Goal: Communication & Community: Answer question/provide support

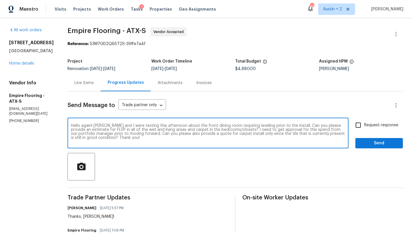
type textarea "Hello again! Carl and I were texting this afternoon about the front dining room…"
click at [383, 126] on span "Request response" at bounding box center [382, 125] width 34 height 6
click at [365, 126] on input "Request response" at bounding box center [359, 125] width 12 height 12
checkbox input "true"
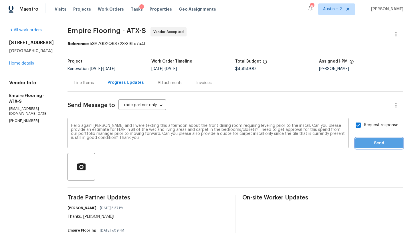
click at [376, 146] on span "Send" at bounding box center [379, 142] width 38 height 7
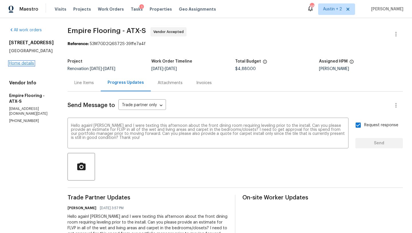
click at [30, 62] on link "Home details" at bounding box center [21, 63] width 25 height 4
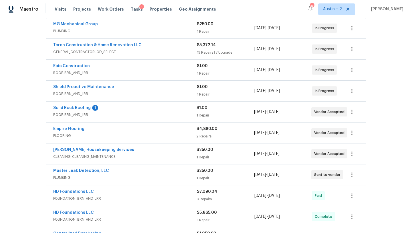
scroll to position [113, 0]
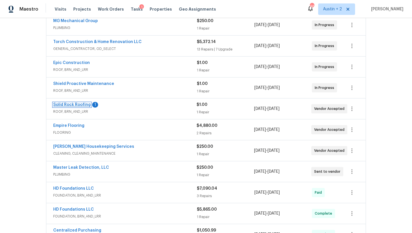
click at [64, 104] on link "Solid Rock Roofing" at bounding box center [72, 105] width 38 height 4
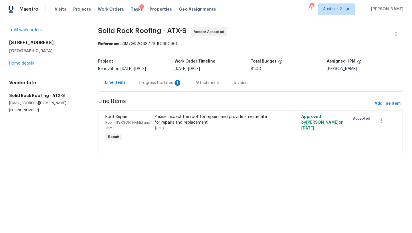
click at [155, 84] on div "Progress Updates 1" at bounding box center [160, 83] width 42 height 6
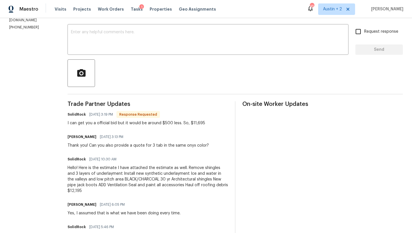
scroll to position [97, 0]
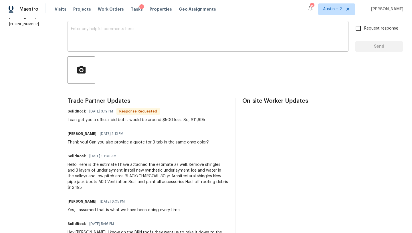
click at [114, 41] on textarea at bounding box center [208, 37] width 274 height 20
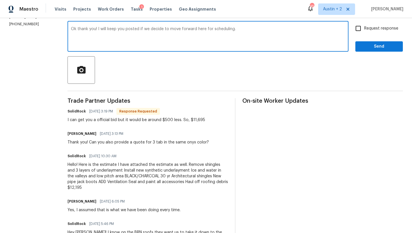
type textarea "Ok thank you! I will keep you posted if we decide to move forward here for sche…"
click at [375, 53] on div "Send Message to Trade partner only Trade partner only ​ Ok thank you! I will ke…" at bounding box center [236, 219] width 336 height 449
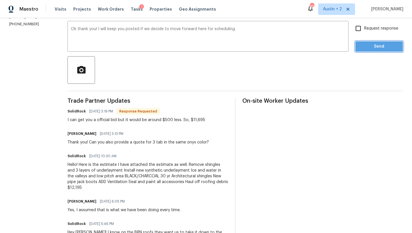
click at [375, 49] on span "Send" at bounding box center [379, 46] width 38 height 7
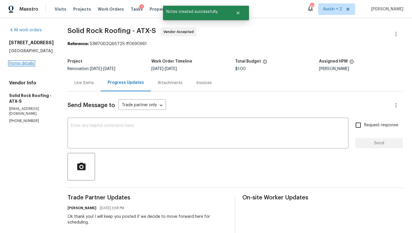
click at [25, 63] on link "Home details" at bounding box center [21, 63] width 25 height 4
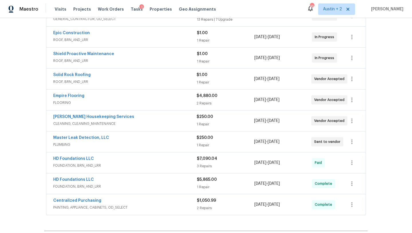
scroll to position [142, 0]
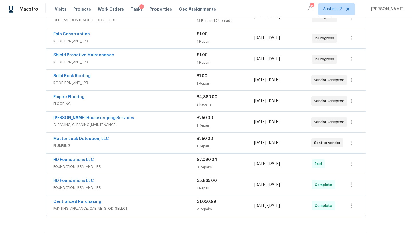
click at [80, 141] on span "Master Leak Detection, LLC" at bounding box center [81, 139] width 56 height 6
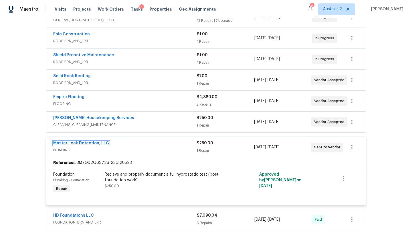
click at [83, 143] on link "Master Leak Detection, LLC" at bounding box center [81, 143] width 56 height 4
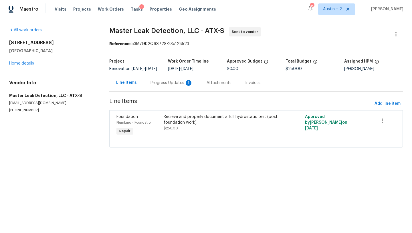
click at [161, 86] on div "Progress Updates 1" at bounding box center [172, 83] width 42 height 6
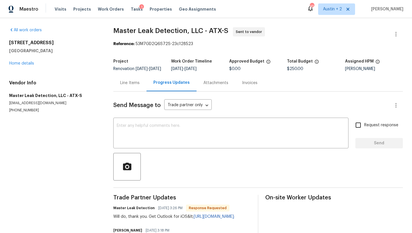
scroll to position [35, 0]
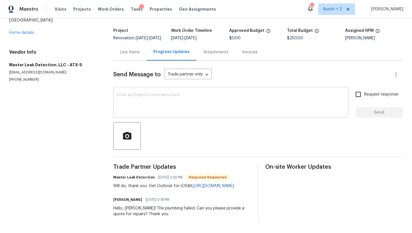
click at [146, 103] on textarea at bounding box center [231, 103] width 229 height 20
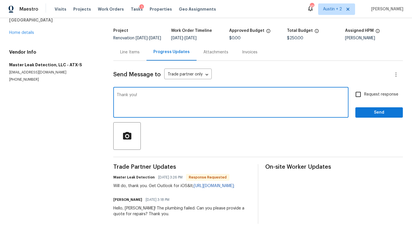
type textarea "Thank you!"
click at [376, 111] on span "Send" at bounding box center [379, 112] width 38 height 7
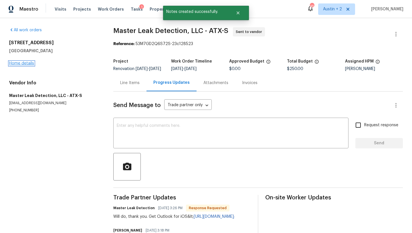
click at [27, 64] on link "Home details" at bounding box center [21, 63] width 25 height 4
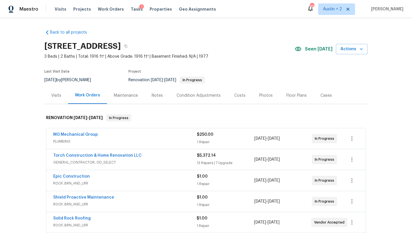
click at [236, 96] on div "Costs" at bounding box center [240, 96] width 11 height 6
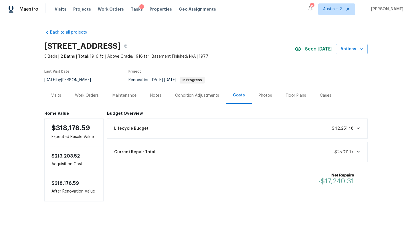
click at [157, 95] on div "Notes" at bounding box center [155, 96] width 11 height 6
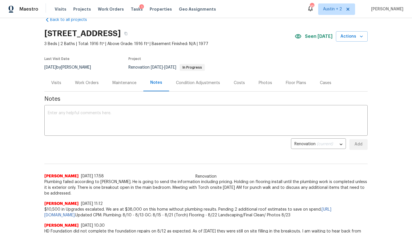
scroll to position [14, 0]
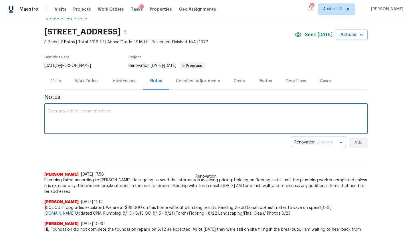
click at [130, 118] on textarea at bounding box center [206, 119] width 317 height 20
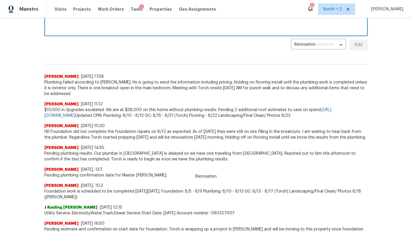
scroll to position [0, 0]
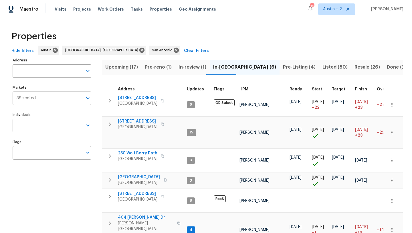
scroll to position [35, 0]
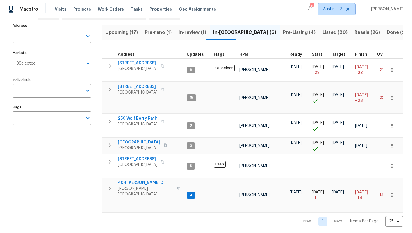
click at [332, 9] on span "Austin + 2" at bounding box center [332, 9] width 19 height 6
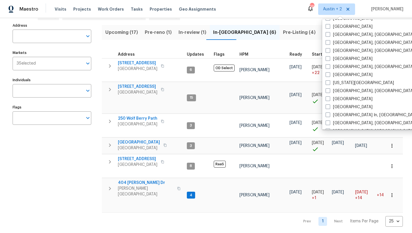
scroll to position [174, 0]
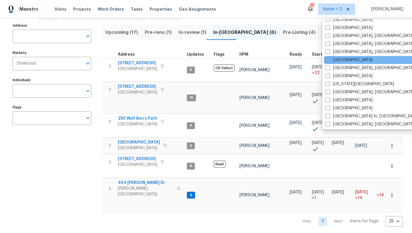
click at [337, 59] on label "[GEOGRAPHIC_DATA]" at bounding box center [349, 60] width 47 height 6
click at [330, 59] on input "[GEOGRAPHIC_DATA]" at bounding box center [328, 59] width 4 height 4
checkbox input "true"
click at [48, 160] on div "Address Address Markets 3 Selected Markets Individuals Individuals Flags Flags" at bounding box center [56, 123] width 86 height 205
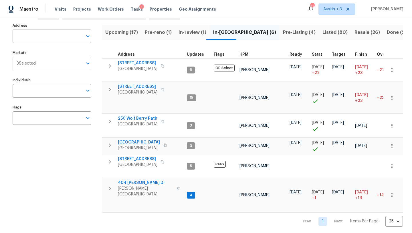
click at [62, 63] on input "Markets" at bounding box center [59, 63] width 47 height 13
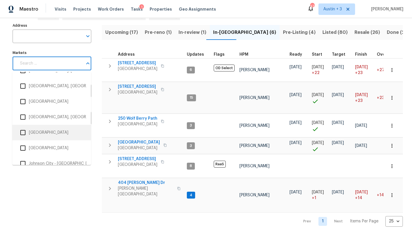
scroll to position [466, 0]
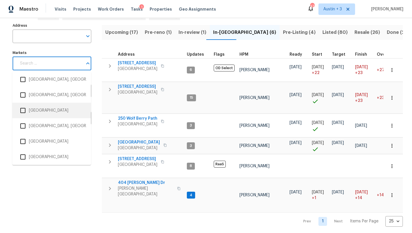
click at [49, 110] on li "Houston" at bounding box center [52, 110] width 70 height 12
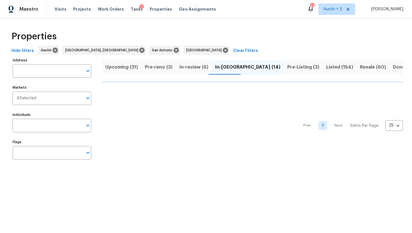
click at [39, 174] on html "Maestro Visits Projects Work Orders Tasks 1 Properties Geo Assignments 47 Austi…" at bounding box center [206, 87] width 412 height 174
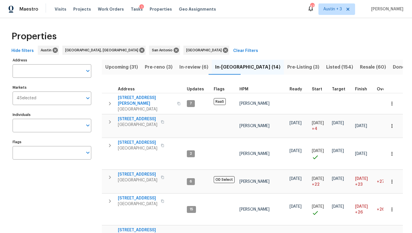
click at [327, 67] on span "Listed (154)" at bounding box center [340, 67] width 27 height 8
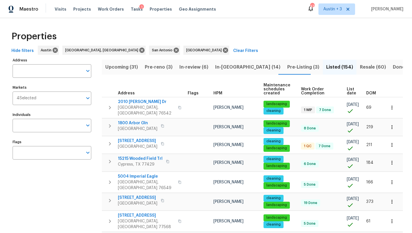
click at [373, 92] on span "DOM" at bounding box center [372, 93] width 10 height 4
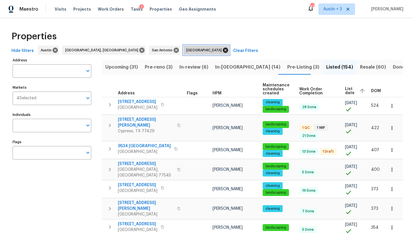
click at [223, 50] on icon at bounding box center [225, 50] width 5 height 5
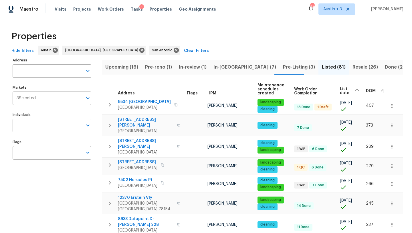
click at [131, 7] on div "Tasks 1" at bounding box center [137, 9] width 12 height 6
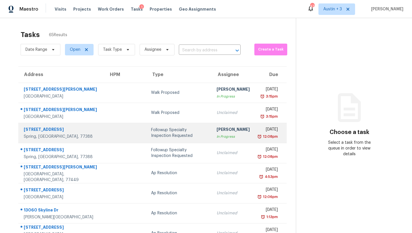
click at [156, 135] on div "Followup Specialty Inspection Requested" at bounding box center [179, 132] width 56 height 11
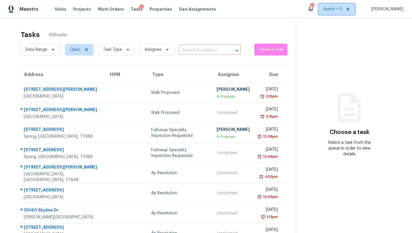
click at [339, 10] on span "Austin + 3" at bounding box center [333, 9] width 19 height 6
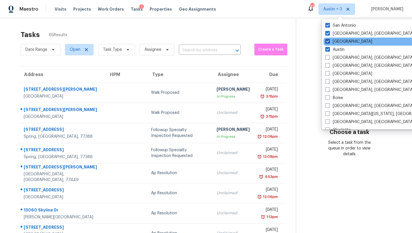
click at [339, 40] on label "Houston" at bounding box center [349, 42] width 47 height 6
click at [329, 40] on input "Houston" at bounding box center [328, 41] width 4 height 4
checkbox input "false"
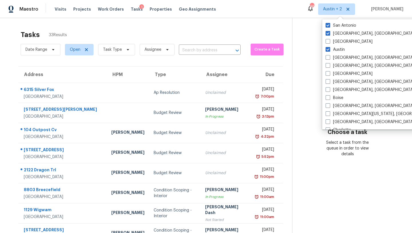
click at [176, 28] on div "Tasks 33 Results" at bounding box center [157, 34] width 272 height 15
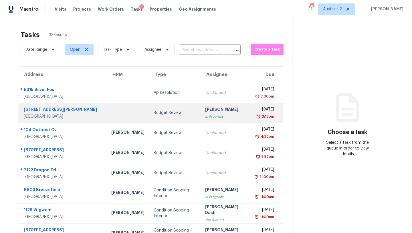
click at [154, 111] on div "Budget Review" at bounding box center [175, 113] width 42 height 6
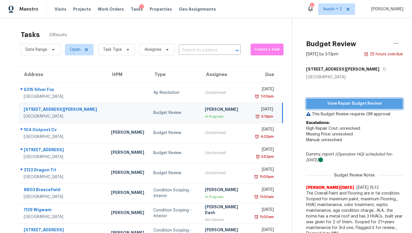
click at [344, 104] on span "View Repair Budget Review" at bounding box center [355, 103] width 88 height 7
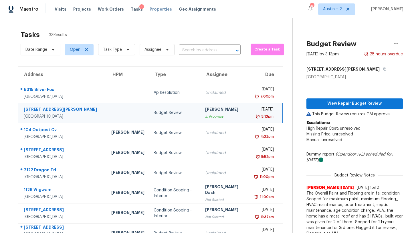
click at [156, 10] on span "Properties" at bounding box center [161, 9] width 22 height 6
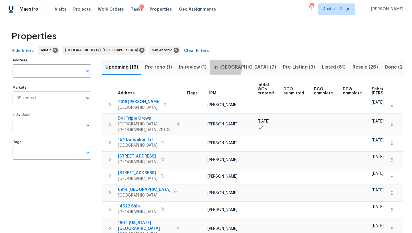
click at [221, 67] on span "In-[GEOGRAPHIC_DATA] (7)" at bounding box center [245, 67] width 63 height 8
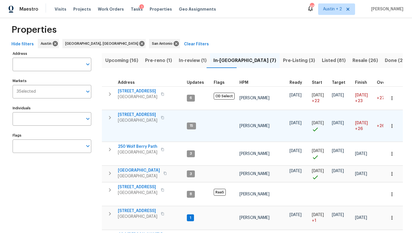
scroll to position [7, 0]
click at [140, 112] on span "503 Hackberry St" at bounding box center [138, 114] width 40 height 6
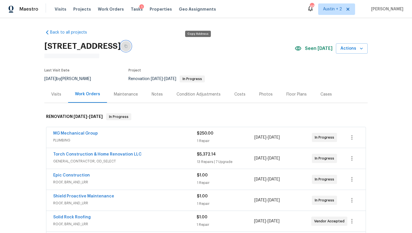
click at [128, 46] on icon "button" at bounding box center [125, 45] width 3 height 3
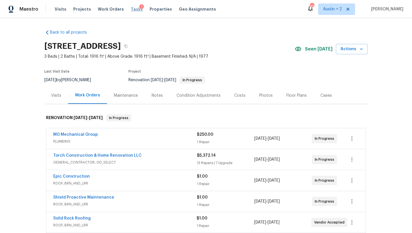
click at [132, 10] on span "Tasks" at bounding box center [137, 9] width 12 height 4
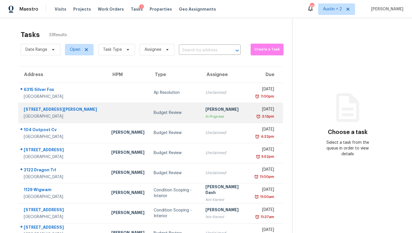
click at [154, 114] on div "Budget Review" at bounding box center [175, 113] width 42 height 6
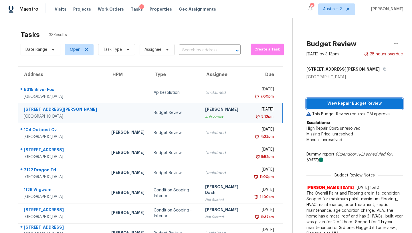
click at [317, 104] on span "View Repair Budget Review" at bounding box center [354, 103] width 87 height 7
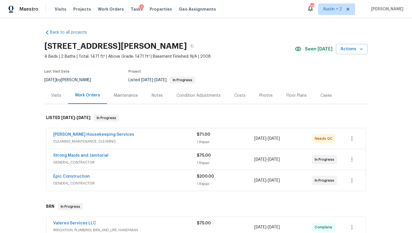
click at [155, 95] on div "Notes" at bounding box center [157, 96] width 11 height 6
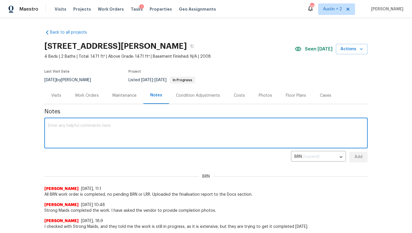
click at [138, 131] on textarea at bounding box center [206, 133] width 317 height 20
type textarea "Confirmed the wasps have been addressed."
click at [361, 156] on span "Add" at bounding box center [358, 156] width 9 height 7
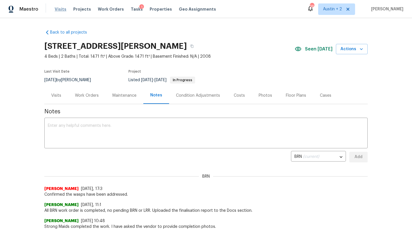
click at [60, 11] on span "Visits" at bounding box center [61, 9] width 12 height 6
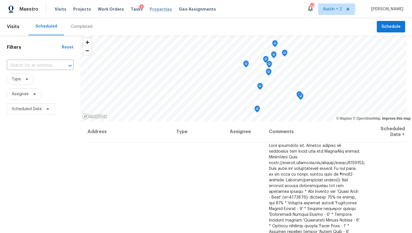
click at [153, 9] on span "Properties" at bounding box center [161, 9] width 22 height 6
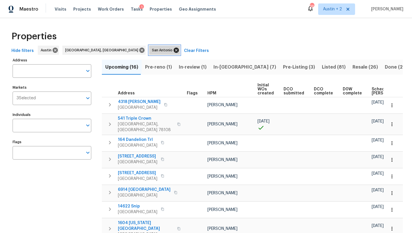
click at [173, 50] on icon at bounding box center [176, 50] width 6 height 6
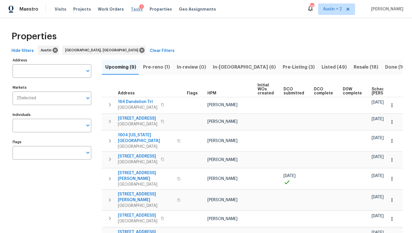
click at [131, 8] on span "Tasks" at bounding box center [137, 9] width 12 height 4
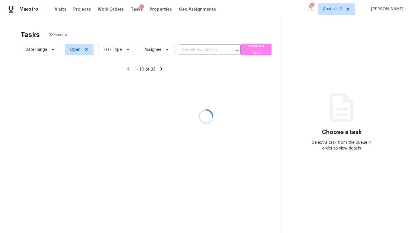
click at [334, 11] on div at bounding box center [206, 116] width 412 height 233
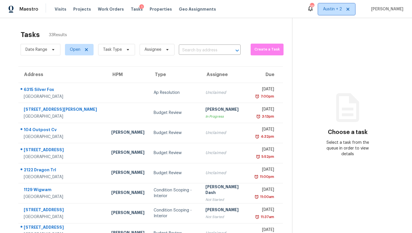
click at [336, 11] on span "Austin + 2" at bounding box center [332, 9] width 19 height 6
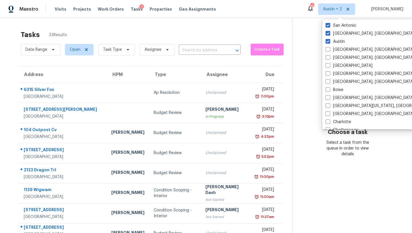
click at [205, 19] on div "Tasks 33 Results Date Range Open Task Type Assignee ​ Create a Task Address HPM…" at bounding box center [206, 158] width 412 height 280
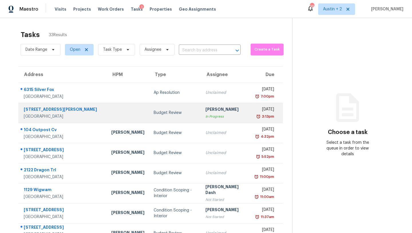
click at [154, 114] on div "Budget Review" at bounding box center [175, 113] width 42 height 6
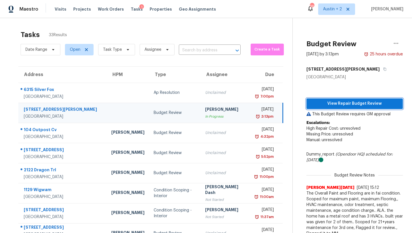
click at [318, 104] on span "View Repair Budget Review" at bounding box center [354, 103] width 87 height 7
